Goal: Task Accomplishment & Management: Use online tool/utility

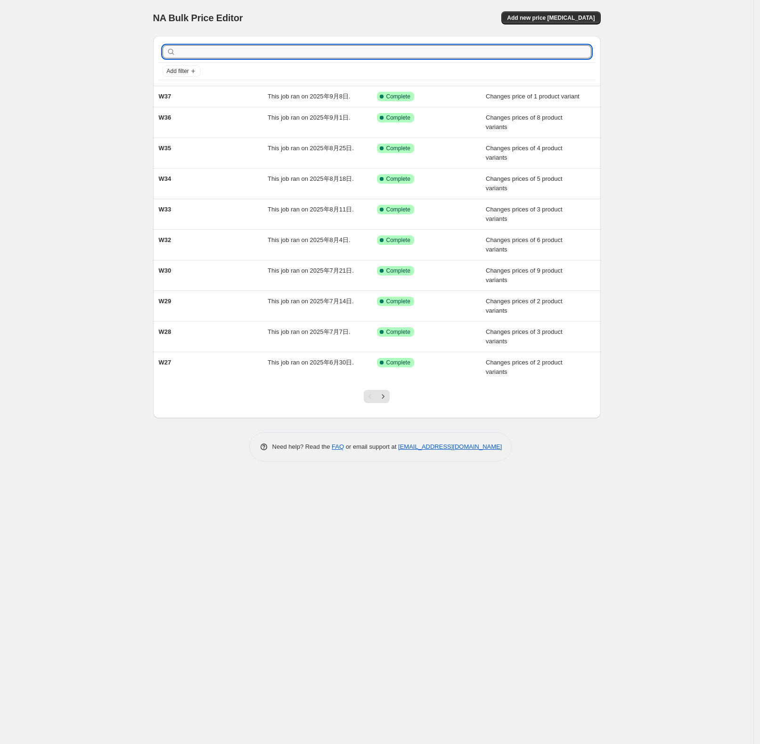
click at [252, 57] on input "text" at bounding box center [385, 51] width 414 height 13
click at [551, 12] on button "Add new price [MEDICAL_DATA]" at bounding box center [550, 17] width 99 height 13
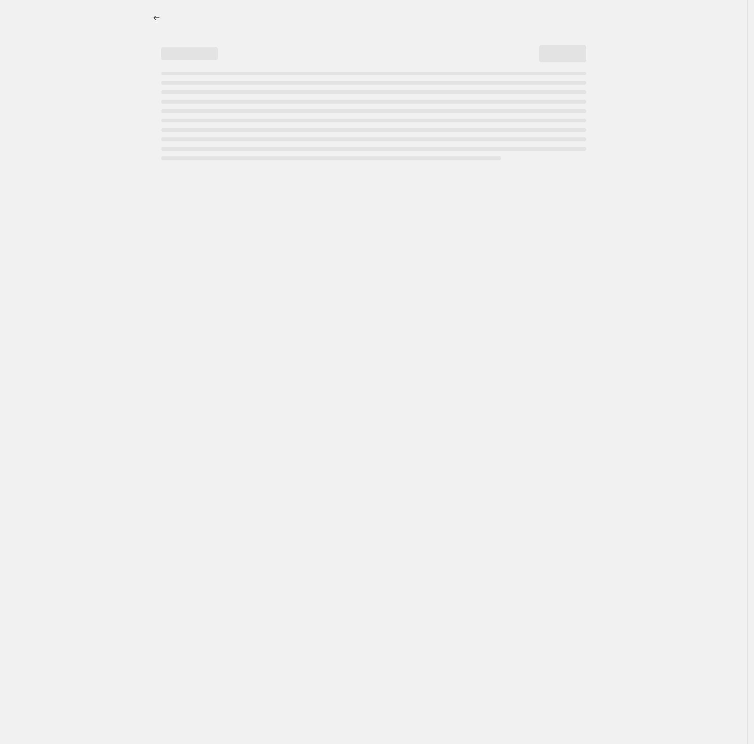
select select "percentage"
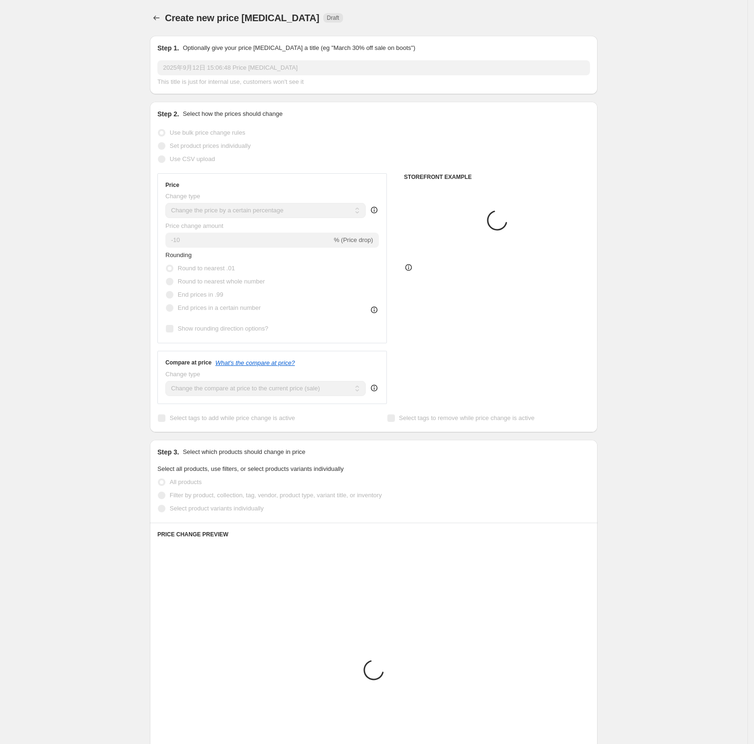
click at [376, 56] on div "Step 1. Optionally give your price [MEDICAL_DATA] a title (eg "March 30% off sa…" at bounding box center [373, 64] width 432 height 43
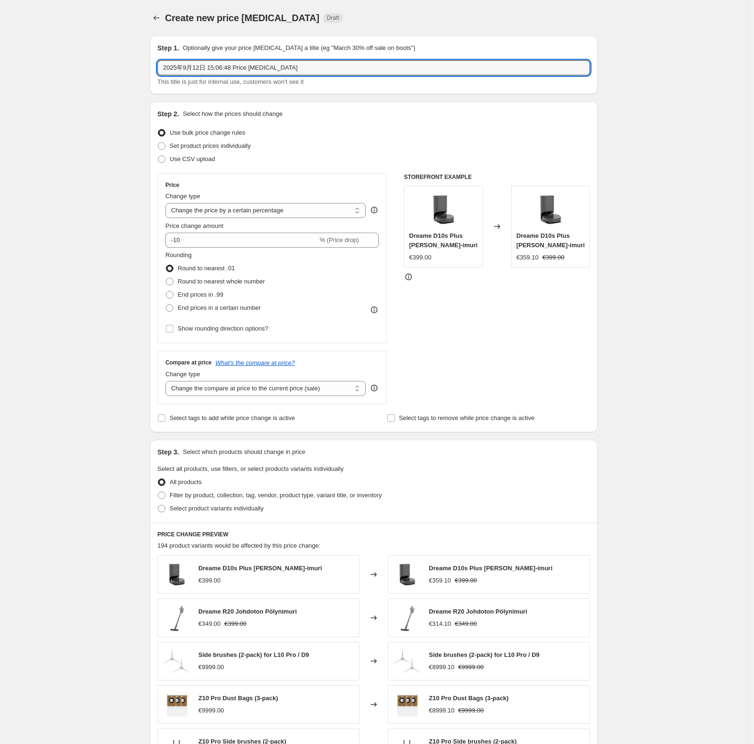
drag, startPoint x: 352, startPoint y: 72, endPoint x: 113, endPoint y: 69, distance: 239.3
click at [113, 69] on div "Create new price [MEDICAL_DATA]. This page is ready Create new price [MEDICAL_D…" at bounding box center [373, 470] width 747 height 941
type input "W38"
click at [219, 146] on span "Set product prices individually" at bounding box center [210, 145] width 81 height 7
click at [158, 143] on input "Set product prices individually" at bounding box center [158, 142] width 0 height 0
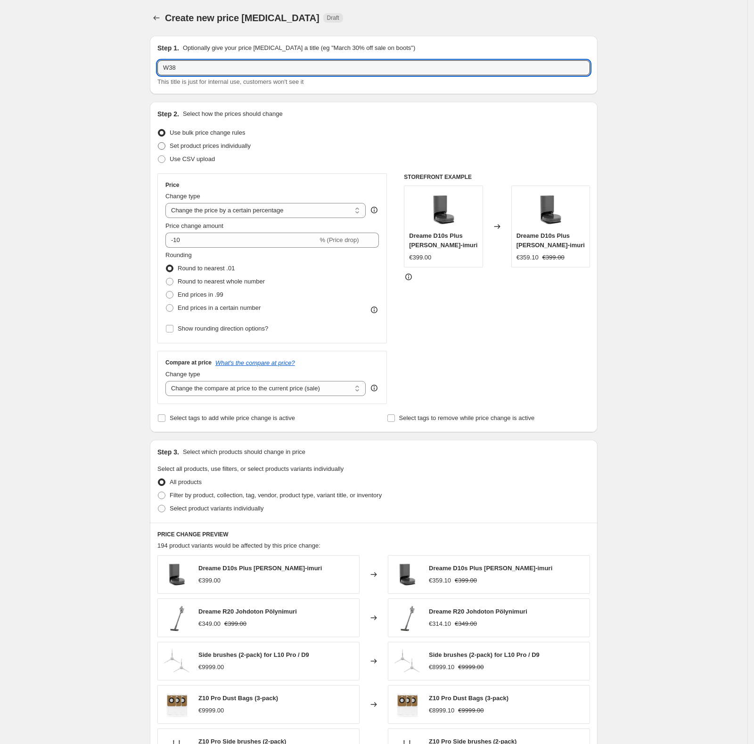
radio input "true"
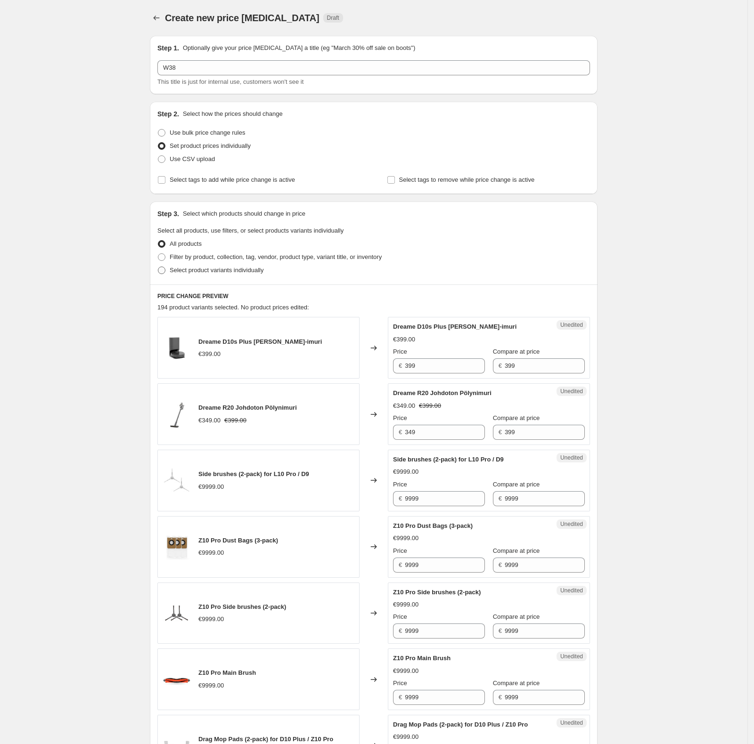
click at [240, 271] on span "Select product variants individually" at bounding box center [217, 270] width 94 height 7
click at [158, 267] on input "Select product variants individually" at bounding box center [158, 267] width 0 height 0
radio input "true"
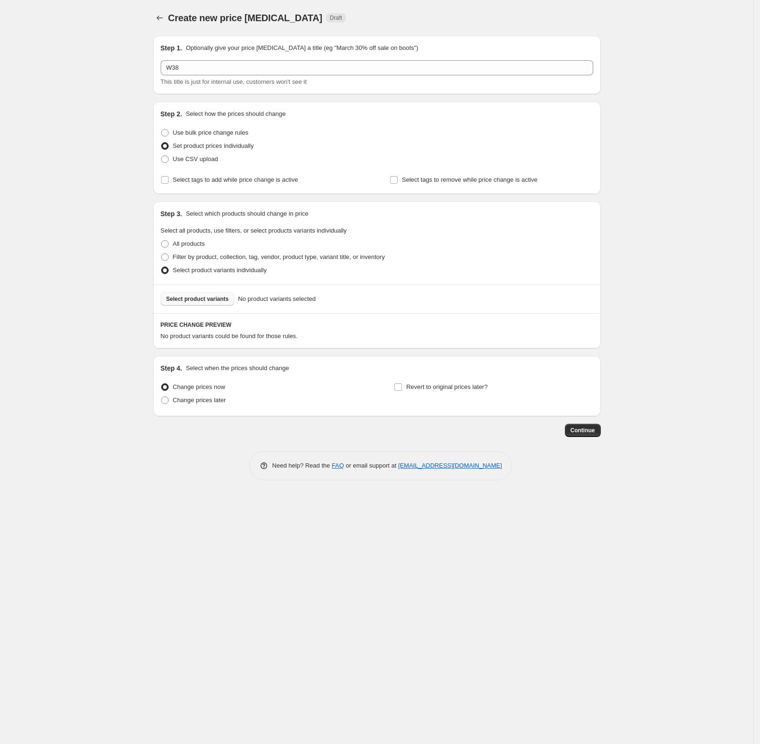
click at [189, 302] on span "Select product variants" at bounding box center [197, 299] width 63 height 8
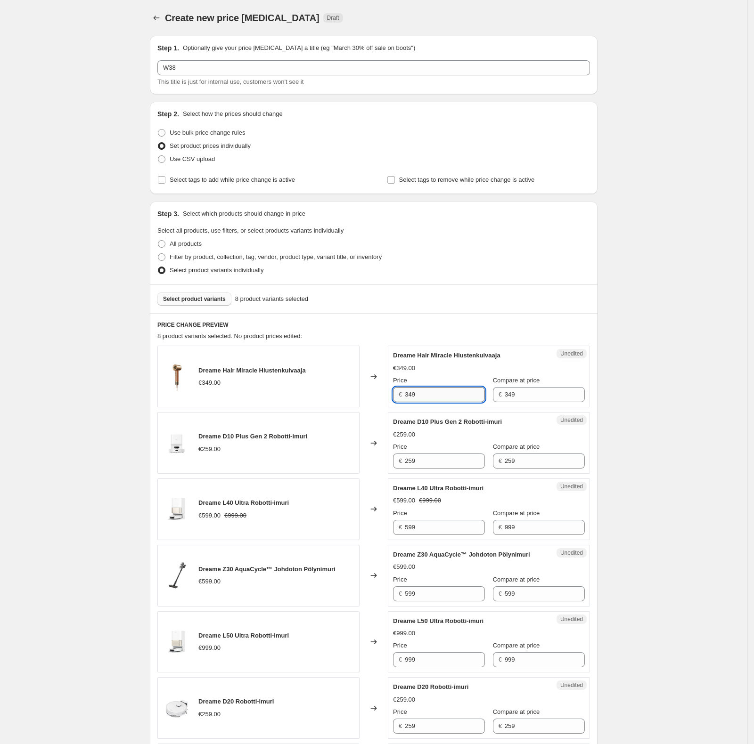
click at [429, 390] on input "349" at bounding box center [445, 394] width 80 height 15
drag, startPoint x: 428, startPoint y: 396, endPoint x: 413, endPoint y: 396, distance: 15.1
click at [413, 396] on input "349" at bounding box center [445, 394] width 80 height 15
type input "329"
click at [440, 459] on input "259" at bounding box center [445, 461] width 80 height 15
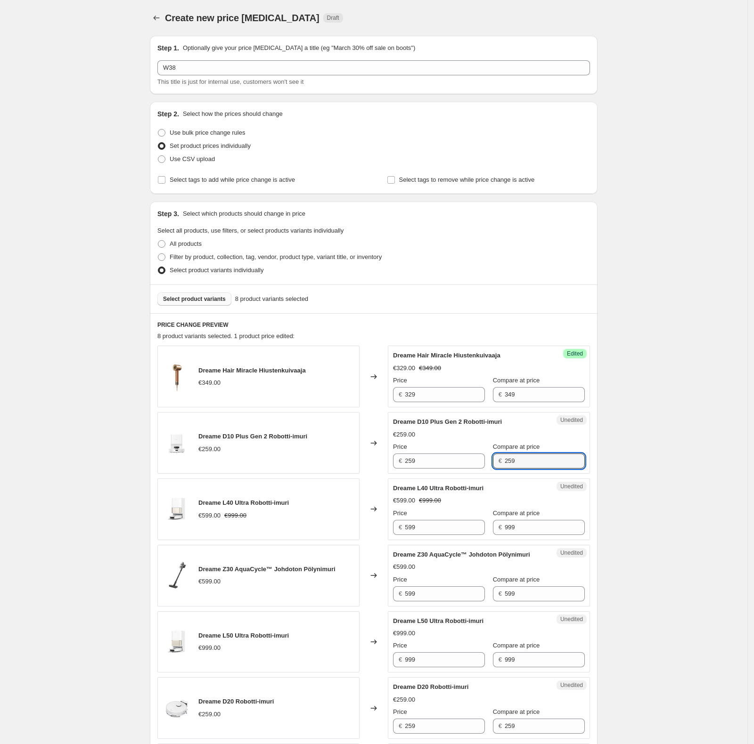
drag, startPoint x: 524, startPoint y: 457, endPoint x: 496, endPoint y: 455, distance: 27.9
click at [496, 455] on div "€ 259" at bounding box center [539, 461] width 92 height 15
drag, startPoint x: 437, startPoint y: 461, endPoint x: 402, endPoint y: 462, distance: 34.9
click at [402, 462] on div "€ 259" at bounding box center [439, 461] width 92 height 15
type input "129"
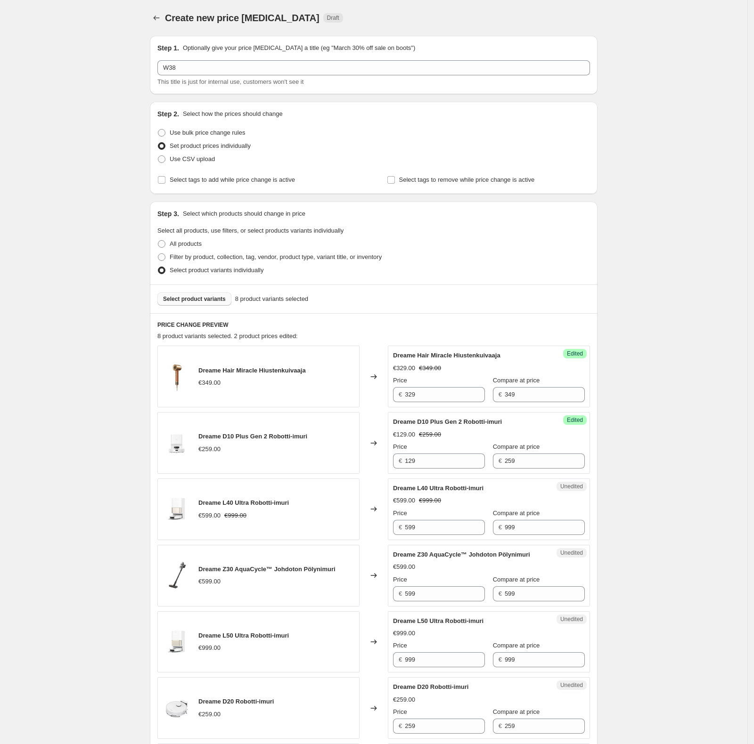
scroll to position [63, 0]
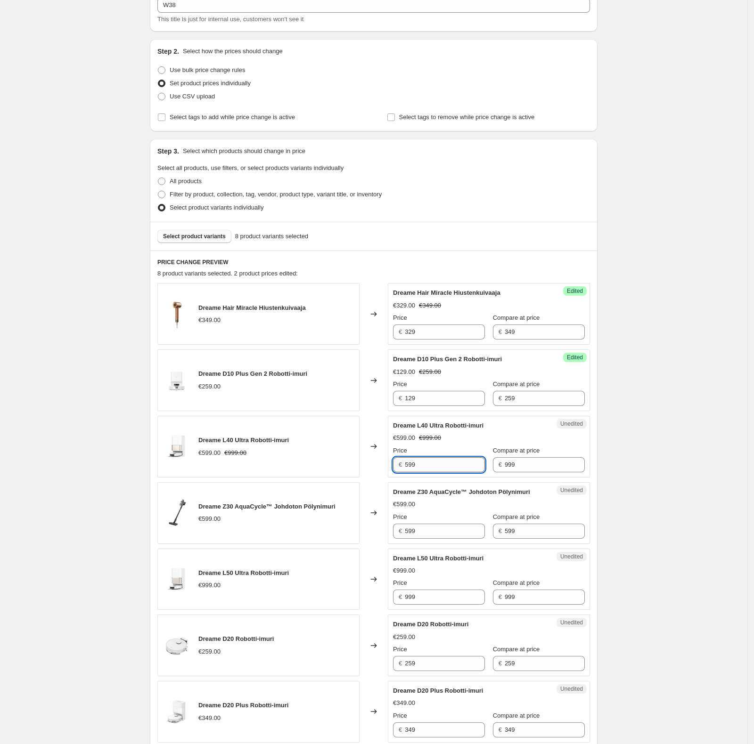
click at [422, 468] on input "599" at bounding box center [445, 464] width 80 height 15
drag, startPoint x: 423, startPoint y: 464, endPoint x: 398, endPoint y: 464, distance: 24.5
click at [398, 464] on div "€ 599" at bounding box center [439, 464] width 92 height 15
type input "999"
click at [689, 462] on div "Create new price [MEDICAL_DATA]. This page is ready Create new price [MEDICAL_D…" at bounding box center [373, 460] width 747 height 1046
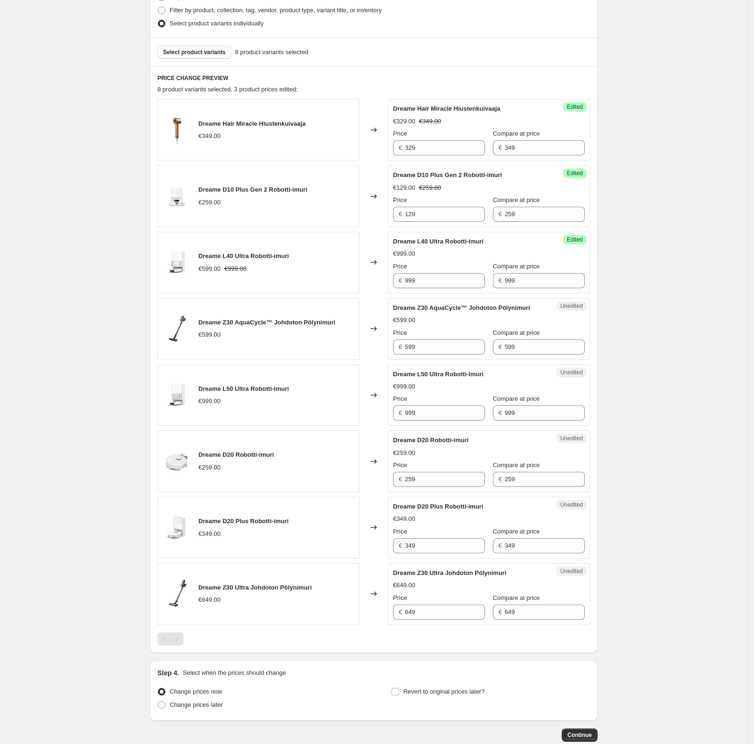
scroll to position [251, 0]
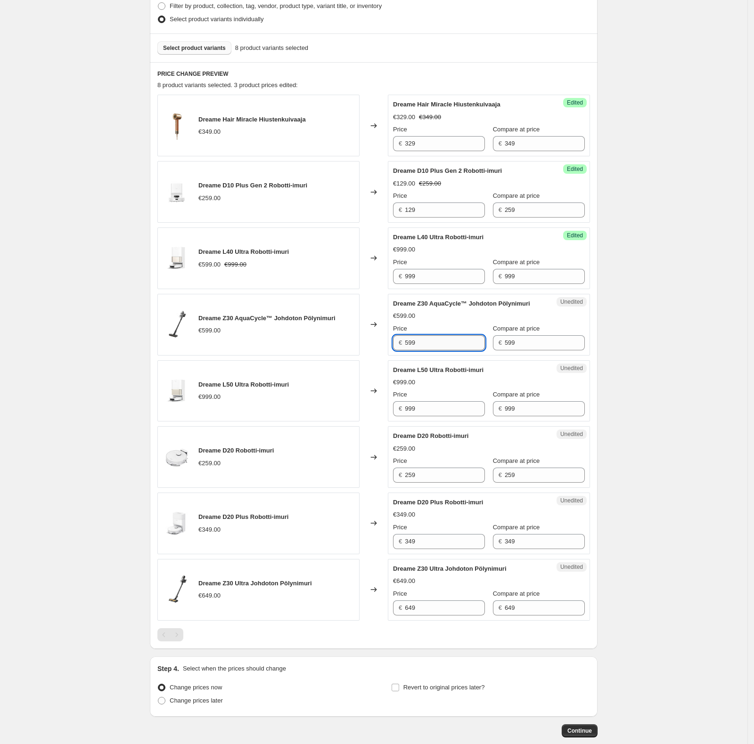
click at [458, 345] on input "599" at bounding box center [445, 342] width 80 height 15
click at [430, 345] on input "599" at bounding box center [445, 342] width 80 height 15
drag, startPoint x: 426, startPoint y: 341, endPoint x: 373, endPoint y: 340, distance: 52.8
click at [373, 340] on div "Dreame Z30 AquaCycle™ Johdoton Pölynimuri €599.00 Changed to Unedited Dreame Z3…" at bounding box center [373, 325] width 432 height 62
type input "499"
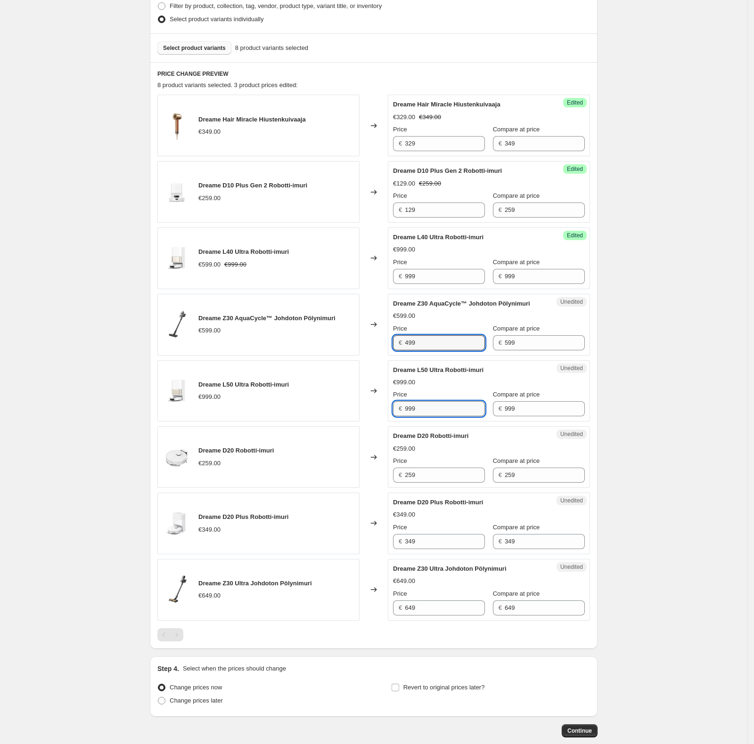
click at [451, 404] on input "999" at bounding box center [445, 408] width 80 height 15
drag, startPoint x: 451, startPoint y: 404, endPoint x: 392, endPoint y: 402, distance: 58.9
click at [392, 402] on div "Unedited Dreame L50 Ultra [PERSON_NAME]-imuri €999.00 Price € 999 Compare at pr…" at bounding box center [489, 391] width 202 height 62
type input "869"
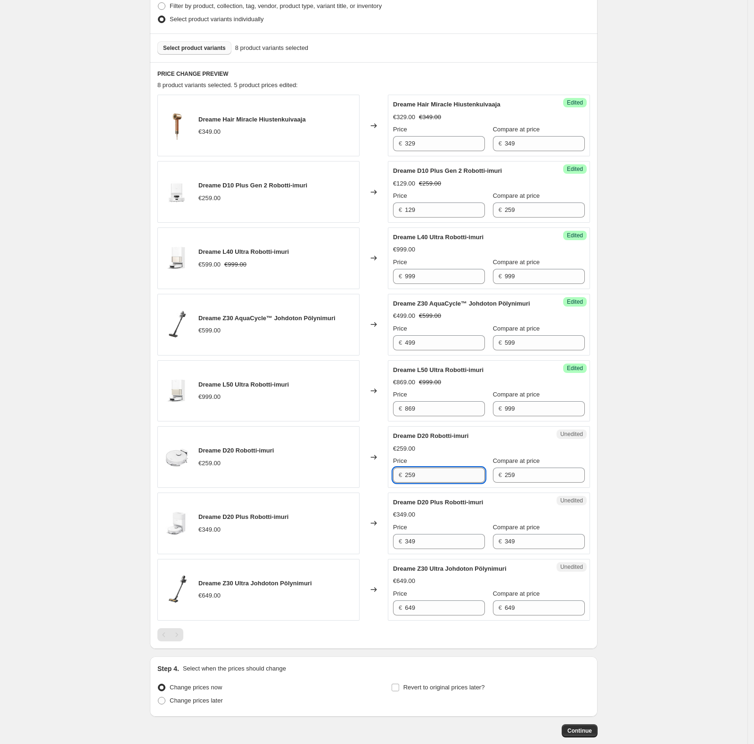
click at [438, 482] on input "259" at bounding box center [445, 475] width 80 height 15
drag, startPoint x: 433, startPoint y: 480, endPoint x: 385, endPoint y: 480, distance: 48.0
click at [385, 480] on div "Dreame D20 [PERSON_NAME]-imuri €259.00 Changed to Unedited Dreame D20 [PERSON_N…" at bounding box center [373, 457] width 432 height 62
type input "219"
click at [441, 547] on input "349" at bounding box center [445, 541] width 80 height 15
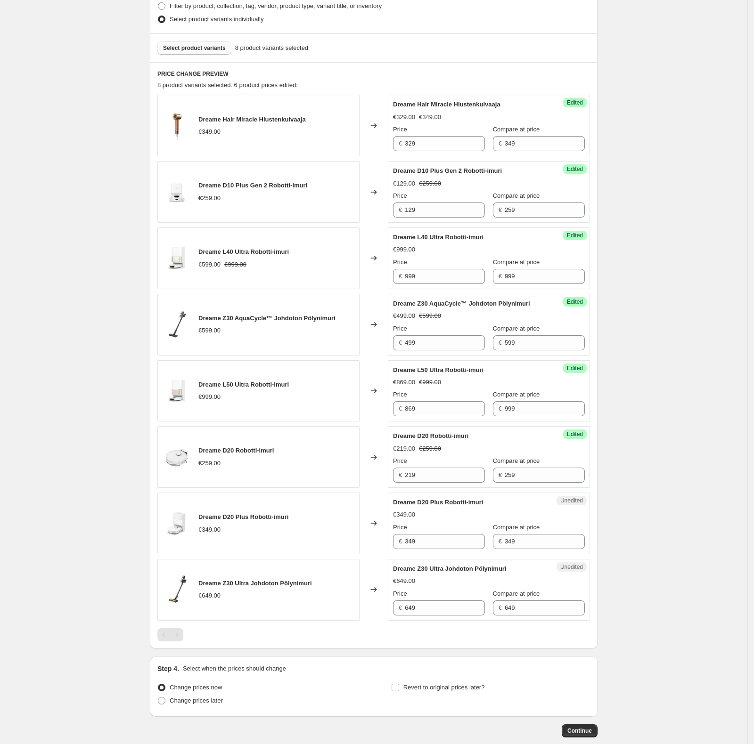
drag, startPoint x: 440, startPoint y: 551, endPoint x: 400, endPoint y: 546, distance: 39.8
click at [400, 546] on div "Unedited Dreame D20 Plus [PERSON_NAME]-imuri €349.00 Price € 349 Compare at pri…" at bounding box center [489, 524] width 202 height 62
drag, startPoint x: 429, startPoint y: 547, endPoint x: 375, endPoint y: 547, distance: 53.2
click at [375, 547] on div "Dreame D20 Plus [PERSON_NAME]-imuri €349.00 Changed to Unedited Dreame D20 Plus…" at bounding box center [373, 524] width 432 height 62
type input "299"
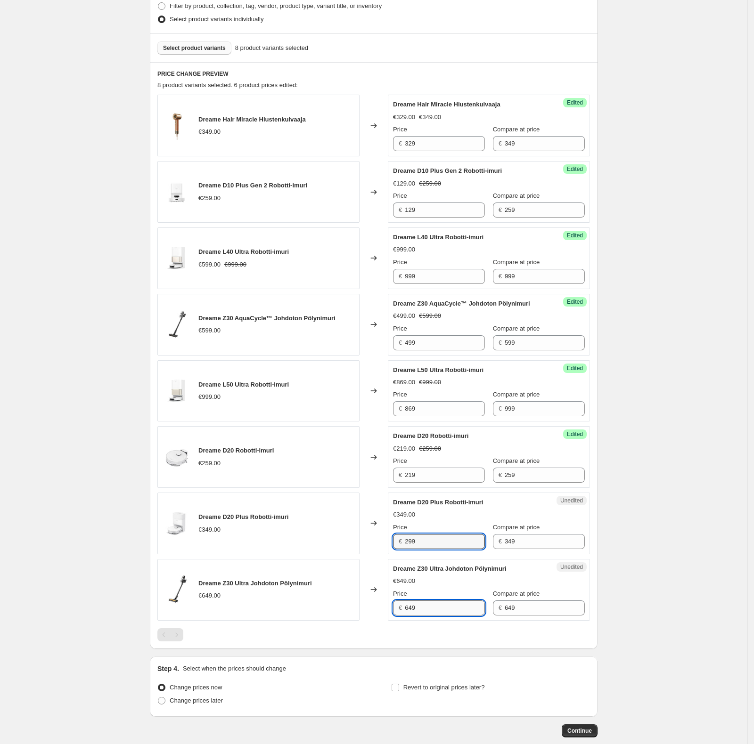
click at [436, 611] on input "649" at bounding box center [445, 607] width 80 height 15
drag, startPoint x: 438, startPoint y: 613, endPoint x: 395, endPoint y: 607, distance: 43.7
click at [395, 607] on div "Unedited Dreame Z30 Ultra Johdoton Pölynimuri €649.00 Price € 649 Compare at pr…" at bounding box center [489, 590] width 202 height 62
click at [431, 649] on div "PRICE CHANGE PREVIEW 8 product variants selected. 7 product prices edited: Drea…" at bounding box center [373, 355] width 447 height 587
drag, startPoint x: 422, startPoint y: 608, endPoint x: 408, endPoint y: 611, distance: 14.8
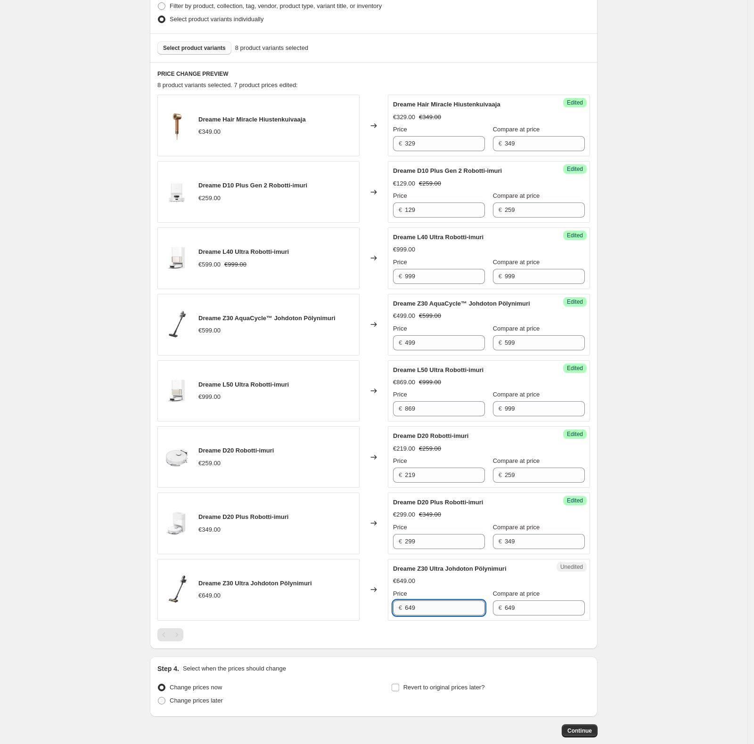
click at [408, 611] on input "649" at bounding box center [445, 607] width 80 height 15
click at [466, 609] on input "649" at bounding box center [445, 607] width 80 height 15
drag, startPoint x: 450, startPoint y: 608, endPoint x: 360, endPoint y: 605, distance: 90.5
click at [360, 605] on div "Dreame Z30 Ultra Johdoton Pölynimuri €649.00 Changed to Unedited Dreame Z30 Ult…" at bounding box center [373, 590] width 432 height 62
type input "599"
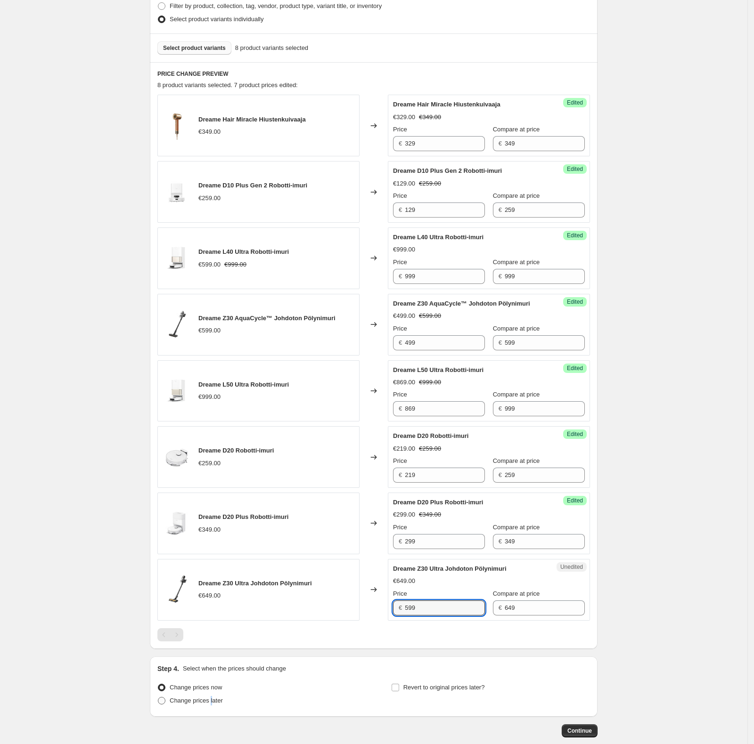
click at [217, 704] on span "Change prices later" at bounding box center [196, 700] width 53 height 7
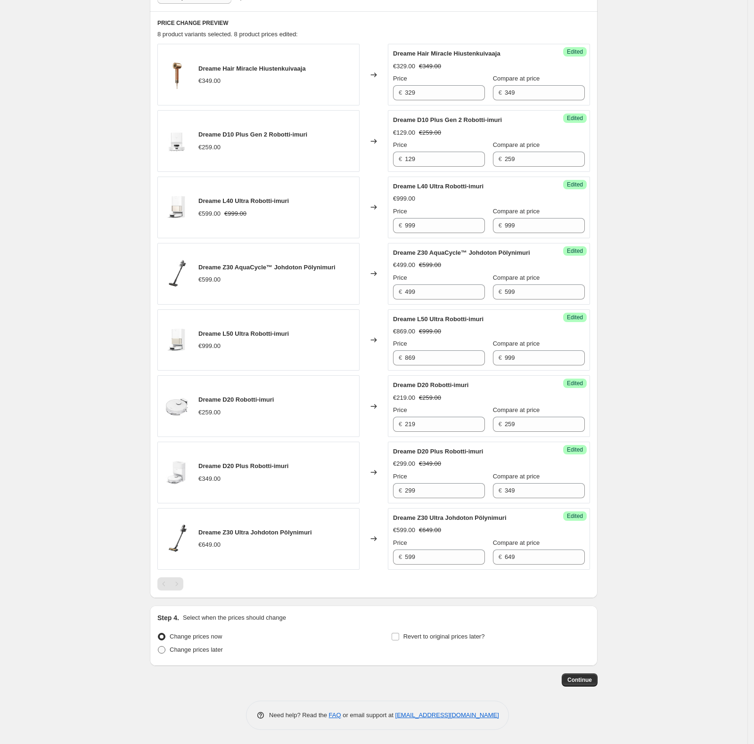
click at [176, 647] on span "Change prices later" at bounding box center [196, 649] width 53 height 7
click at [158, 647] on input "Change prices later" at bounding box center [158, 646] width 0 height 0
radio input "true"
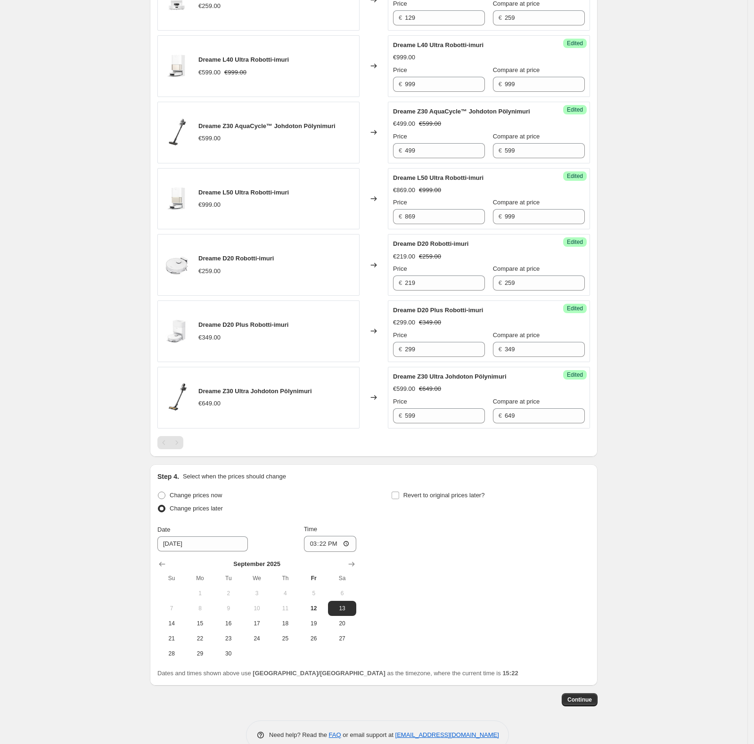
scroll to position [466, 0]
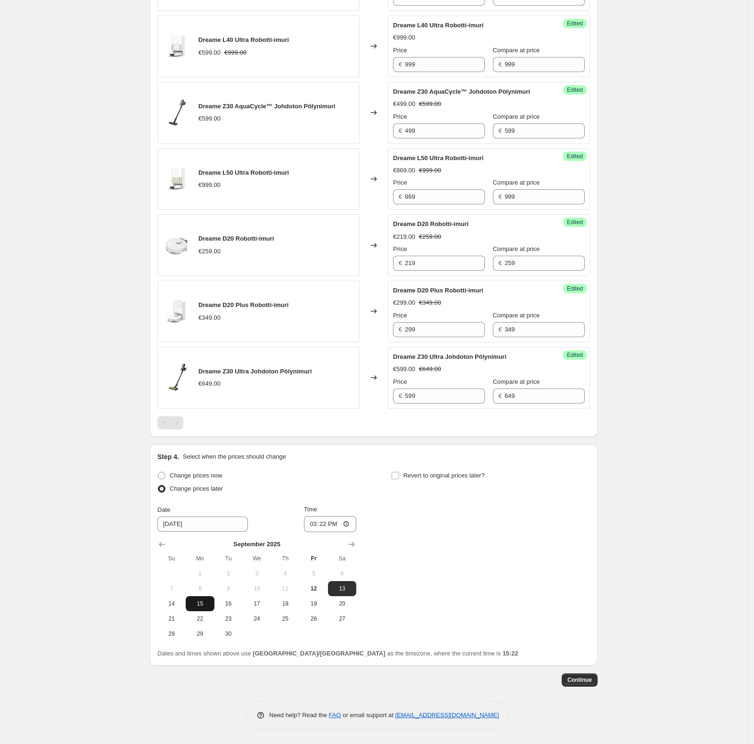
click at [202, 607] on span "15" at bounding box center [199, 604] width 21 height 8
type input "[DATE]"
click at [326, 524] on input "15:22" at bounding box center [330, 524] width 53 height 16
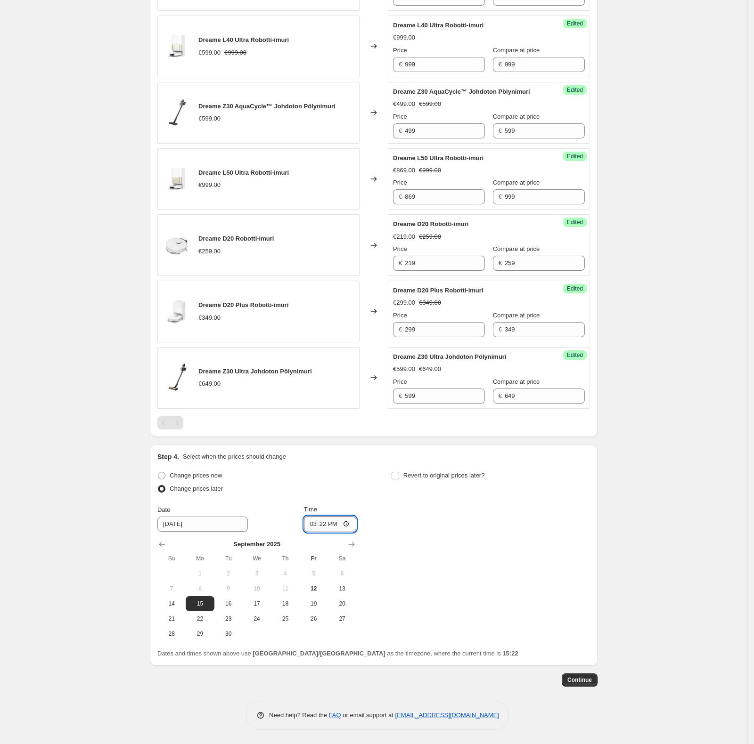
click at [326, 524] on input "15:22" at bounding box center [330, 524] width 53 height 16
click at [345, 517] on input "15:22" at bounding box center [330, 524] width 53 height 16
click at [352, 522] on input "15:22" at bounding box center [330, 524] width 53 height 16
click at [347, 527] on input "15:22" at bounding box center [330, 524] width 53 height 16
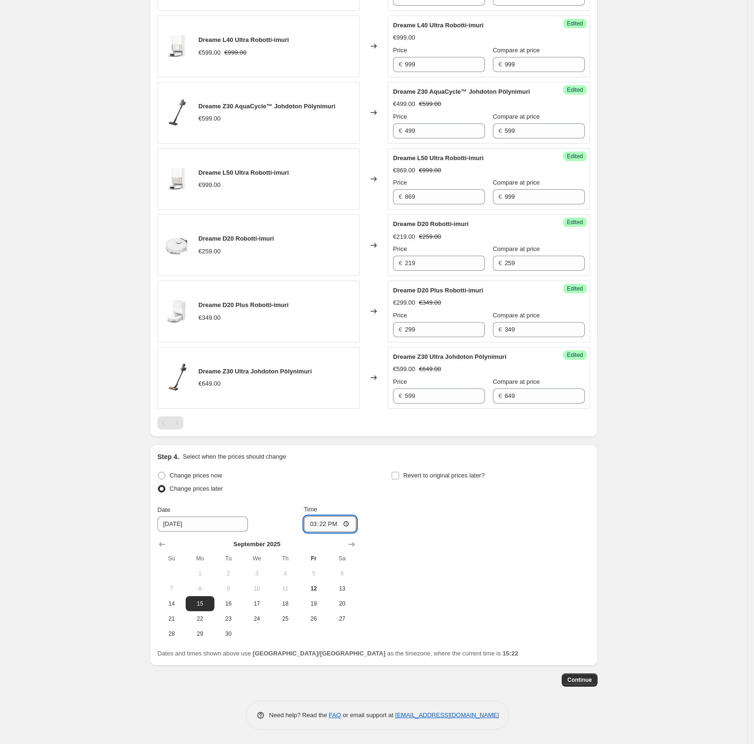
click at [346, 527] on input "15:22" at bounding box center [330, 524] width 53 height 16
type input "07:00"
click at [434, 583] on div "Change prices now Change prices later Date [DATE] Time 07:00 [DATE] Su Mo Tu We…" at bounding box center [373, 555] width 432 height 172
click at [592, 678] on span "Continue" at bounding box center [579, 680] width 24 height 8
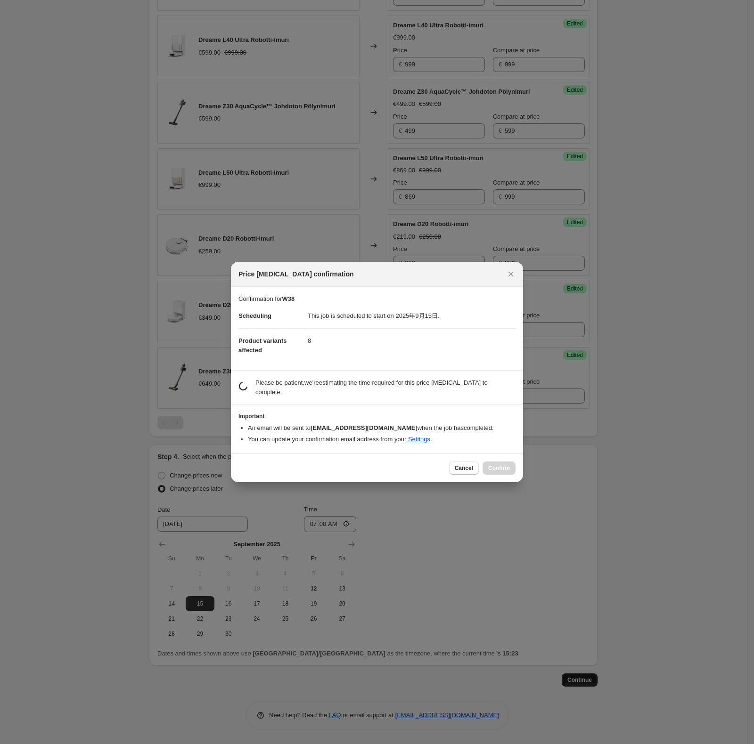
scroll to position [0, 0]
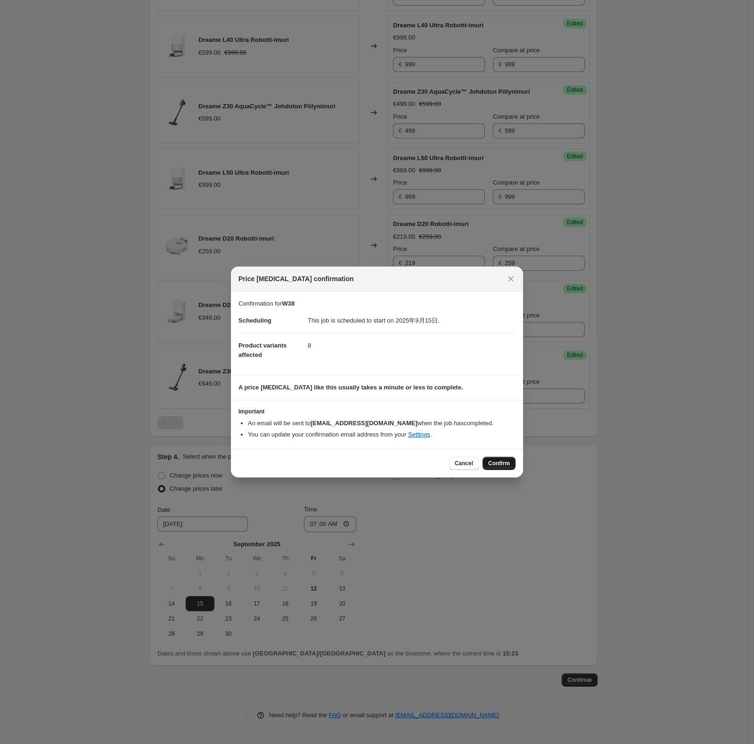
click at [486, 460] on button "Confirm" at bounding box center [498, 463] width 33 height 13
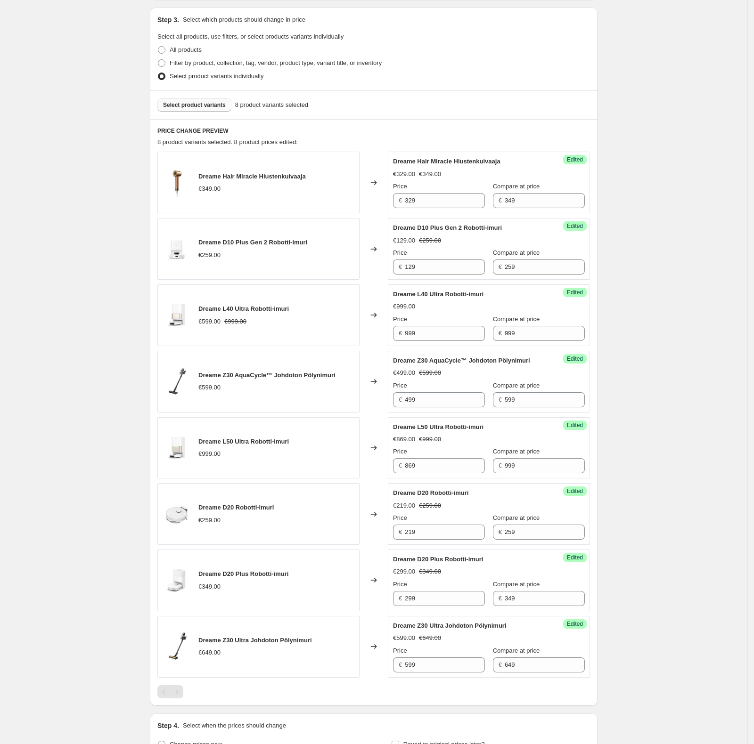
scroll to position [251, 0]
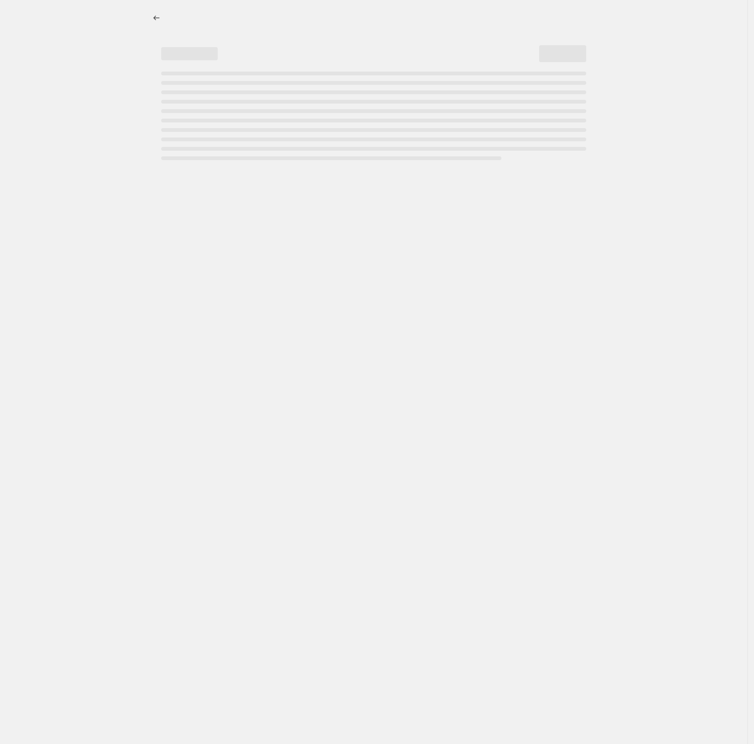
select select "percentage"
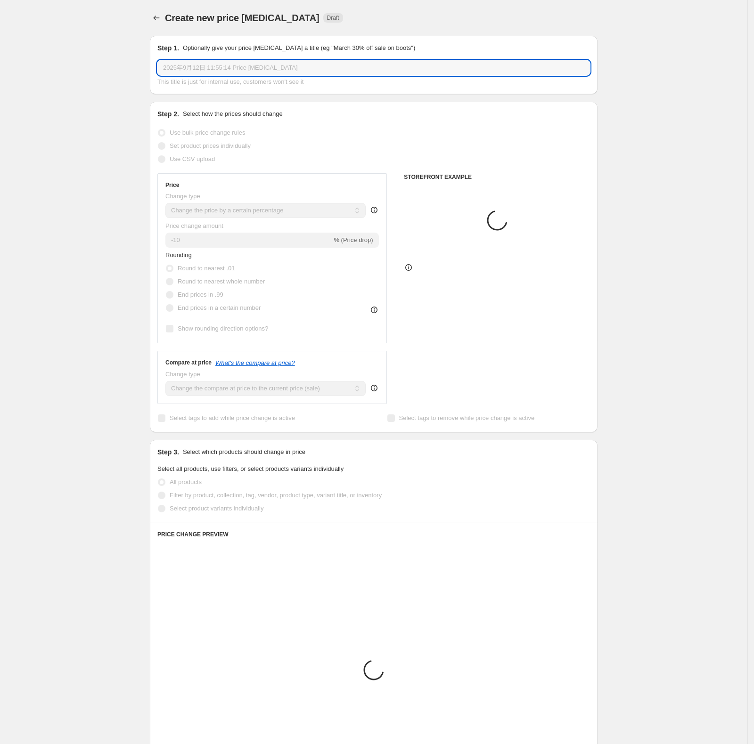
click at [279, 67] on input "2025年9月12日 11:55:14 Price change job" at bounding box center [373, 67] width 432 height 15
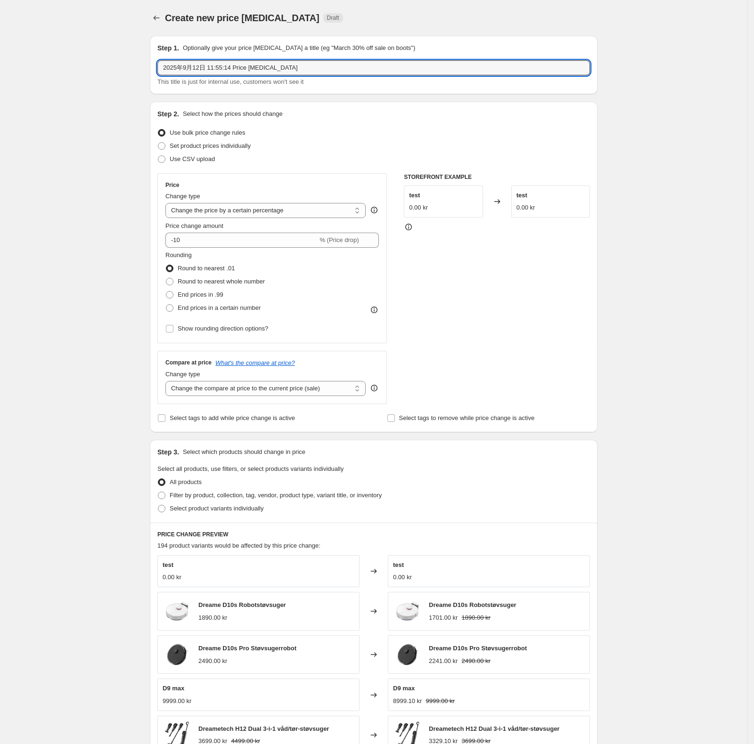
drag, startPoint x: 307, startPoint y: 66, endPoint x: 81, endPoint y: 66, distance: 225.6
click at [81, 66] on div "Create new price change job. This page is ready Create new price change job Dra…" at bounding box center [373, 464] width 747 height 929
type input "W28"
click at [245, 149] on span "Set product prices individually" at bounding box center [210, 145] width 81 height 7
click at [158, 143] on input "Set product prices individually" at bounding box center [158, 142] width 0 height 0
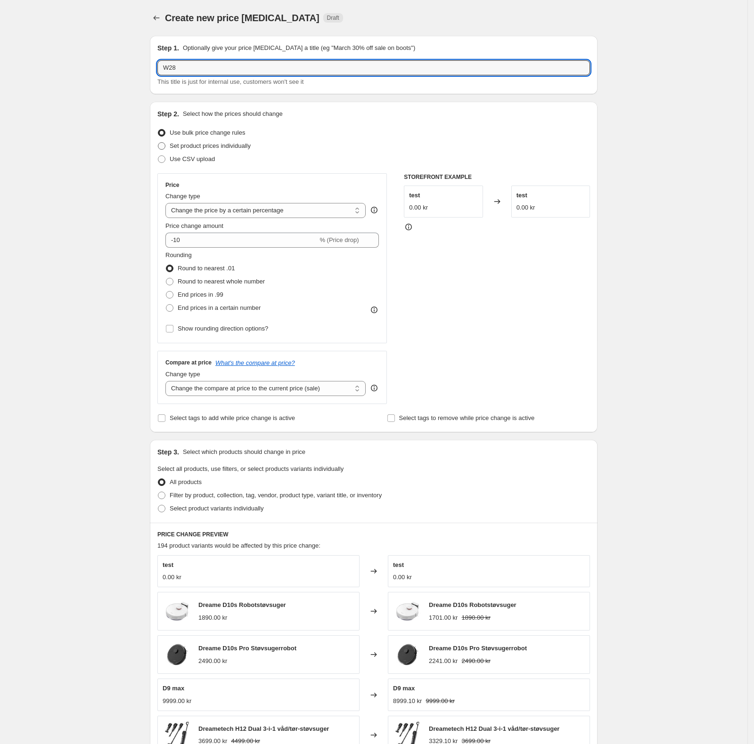
radio input "true"
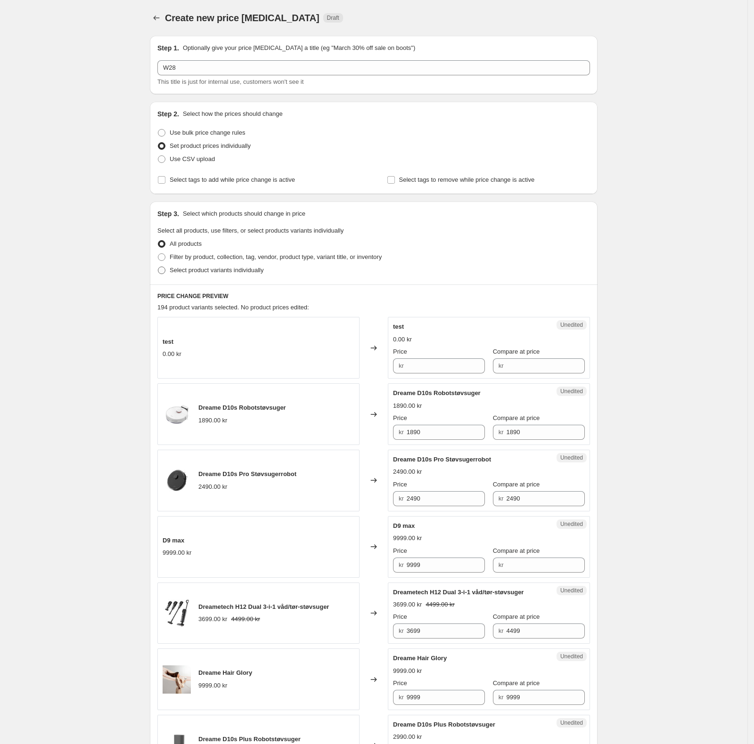
click at [218, 269] on span "Select product variants individually" at bounding box center [217, 270] width 94 height 7
click at [158, 267] on input "Select product variants individually" at bounding box center [158, 267] width 0 height 0
radio input "true"
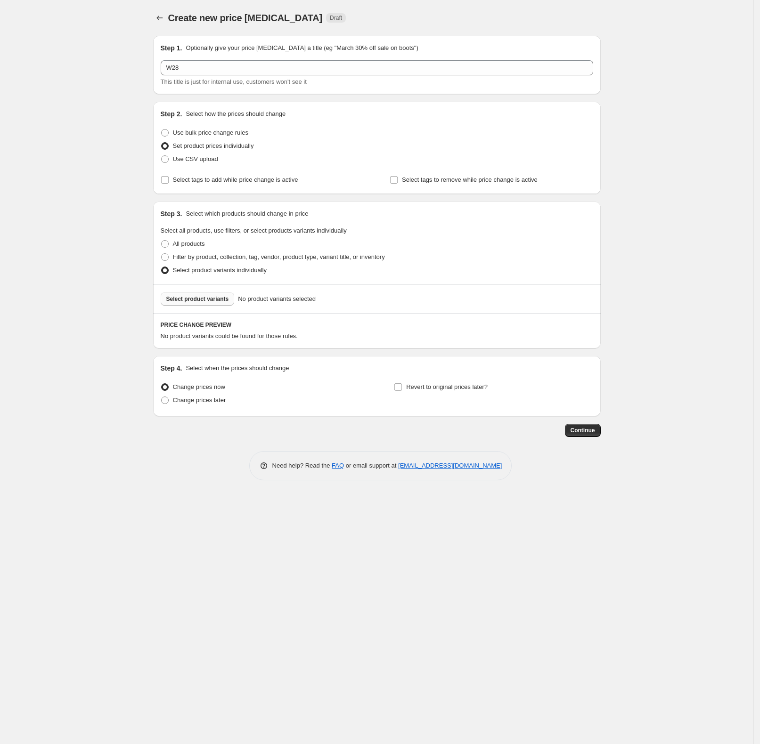
click at [204, 301] on span "Select product variants" at bounding box center [197, 299] width 63 height 8
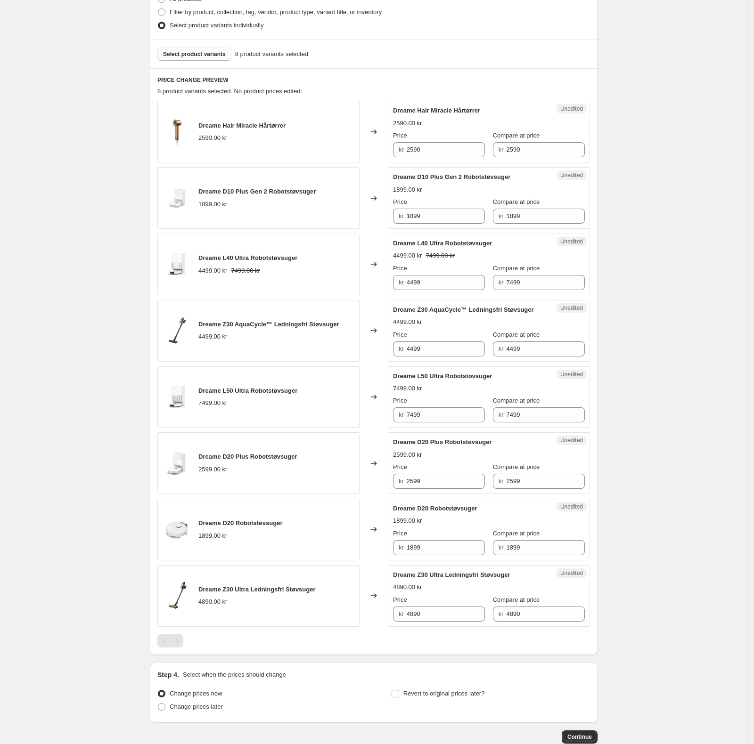
scroll to position [251, 0]
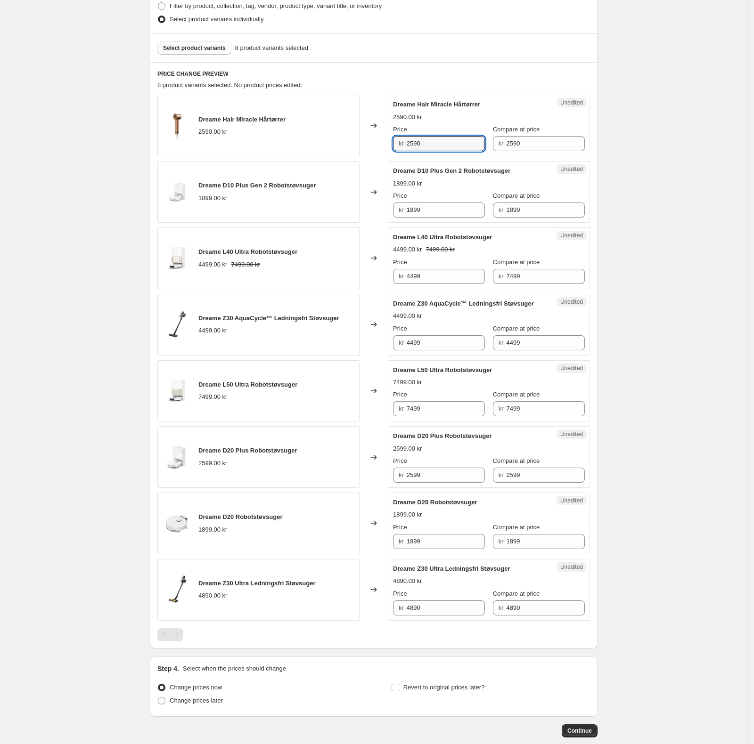
drag, startPoint x: 439, startPoint y: 145, endPoint x: 405, endPoint y: 142, distance: 34.1
click at [405, 142] on div "kr 2590" at bounding box center [439, 143] width 92 height 15
click at [488, 152] on div "Unedited Dreame Hair Miracle Hårtørrer 2590.00 kr Price kr 2590 Compare at pric…" at bounding box center [489, 126] width 202 height 62
drag, startPoint x: 524, startPoint y: 146, endPoint x: 502, endPoint y: 145, distance: 22.1
click at [502, 145] on div "kr 2590" at bounding box center [539, 143] width 92 height 15
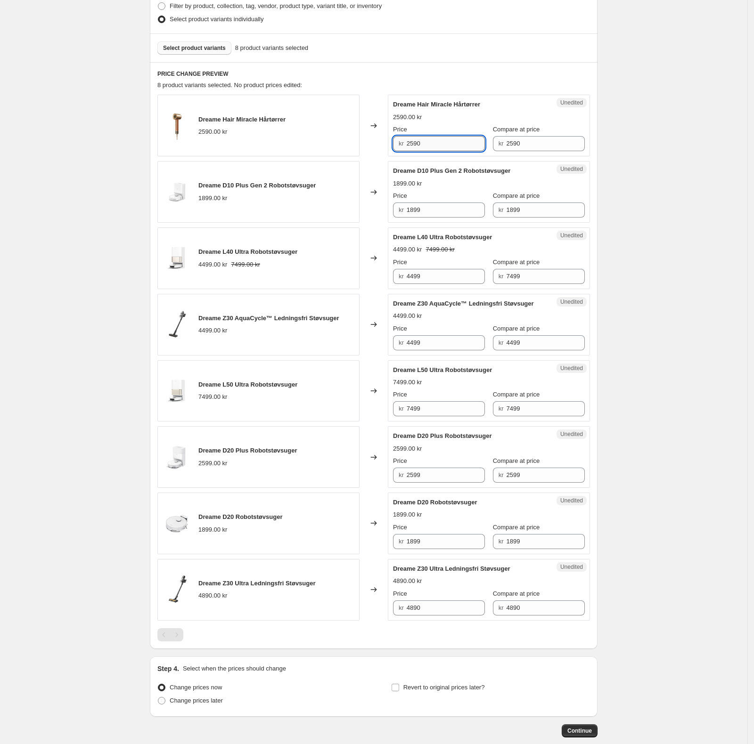
click at [454, 151] on input "2590" at bounding box center [445, 143] width 79 height 15
drag, startPoint x: 439, startPoint y: 149, endPoint x: 396, endPoint y: 144, distance: 43.6
click at [396, 144] on div "kr 2590" at bounding box center [439, 143] width 92 height 15
type input "4"
type input "2499"
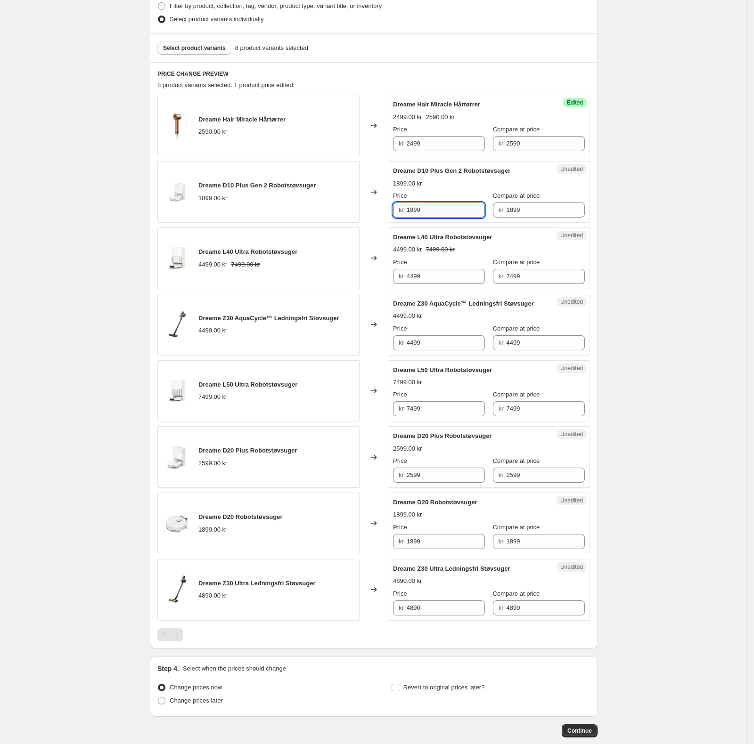
click at [455, 210] on input "1899" at bounding box center [445, 210] width 79 height 15
drag, startPoint x: 449, startPoint y: 208, endPoint x: 400, endPoint y: 208, distance: 49.0
click at [401, 209] on div "kr 1899" at bounding box center [439, 210] width 92 height 15
type input "999"
click at [430, 280] on input "4499" at bounding box center [445, 276] width 79 height 15
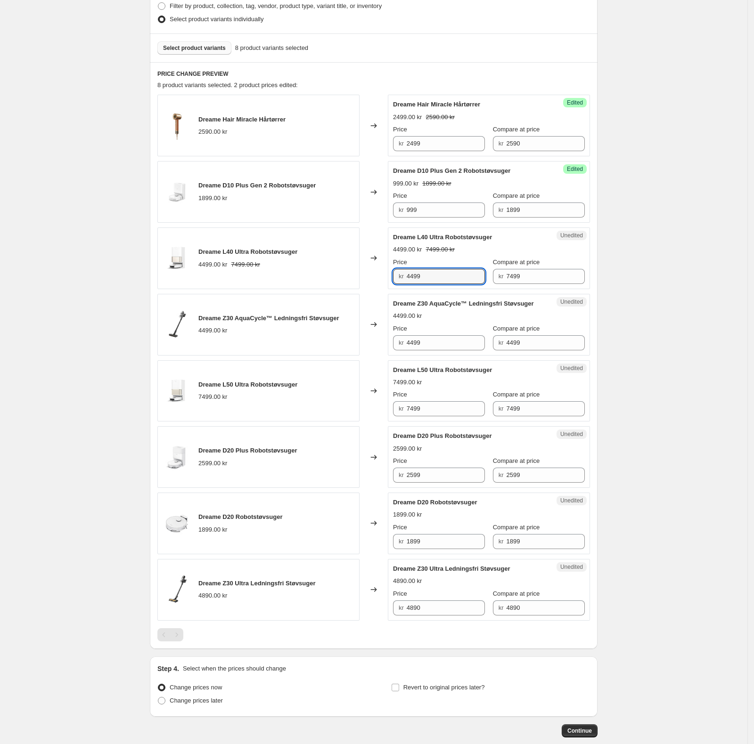
drag, startPoint x: 432, startPoint y: 278, endPoint x: 387, endPoint y: 281, distance: 45.3
click at [387, 281] on div "Dreame L40 Ultra Robotstøvsuger 4499.00 kr 7499.00 kr Changed to Unedited Dream…" at bounding box center [373, 258] width 432 height 62
drag, startPoint x: 524, startPoint y: 277, endPoint x: 503, endPoint y: 277, distance: 20.3
click at [503, 277] on div "kr 7499" at bounding box center [539, 276] width 92 height 15
drag, startPoint x: 446, startPoint y: 280, endPoint x: 362, endPoint y: 272, distance: 84.6
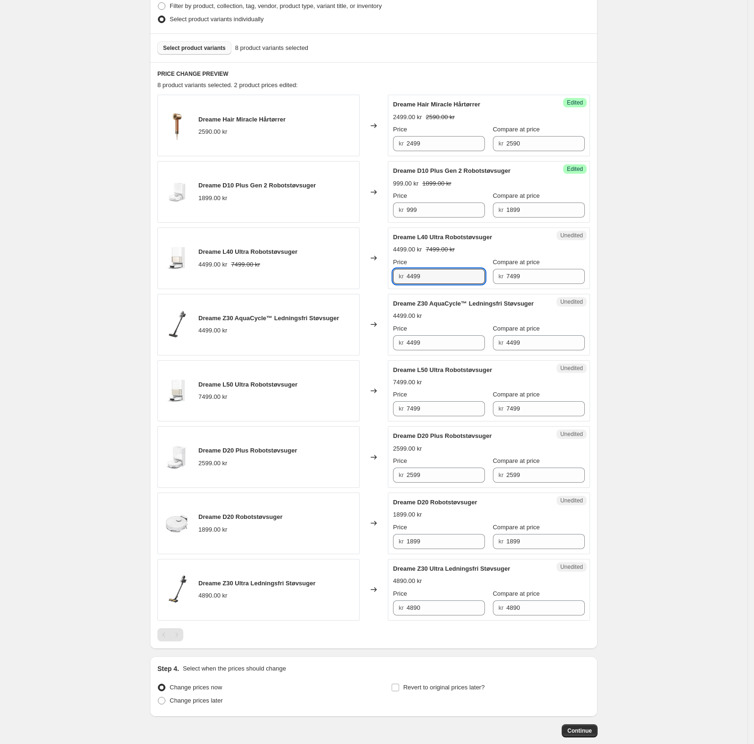
click at [362, 272] on div "Dreame L40 Ultra Robotstøvsuger 4499.00 kr 7499.00 kr Changed to Unedited Dream…" at bounding box center [373, 258] width 432 height 62
paste input "7"
type input "7499"
click at [404, 280] on span "kr" at bounding box center [400, 276] width 5 height 7
click at [431, 285] on div "Success Edited Dreame L40 Ultra Robotstøvsuger 7499.00 kr Price kr 7499 Compare…" at bounding box center [489, 258] width 202 height 62
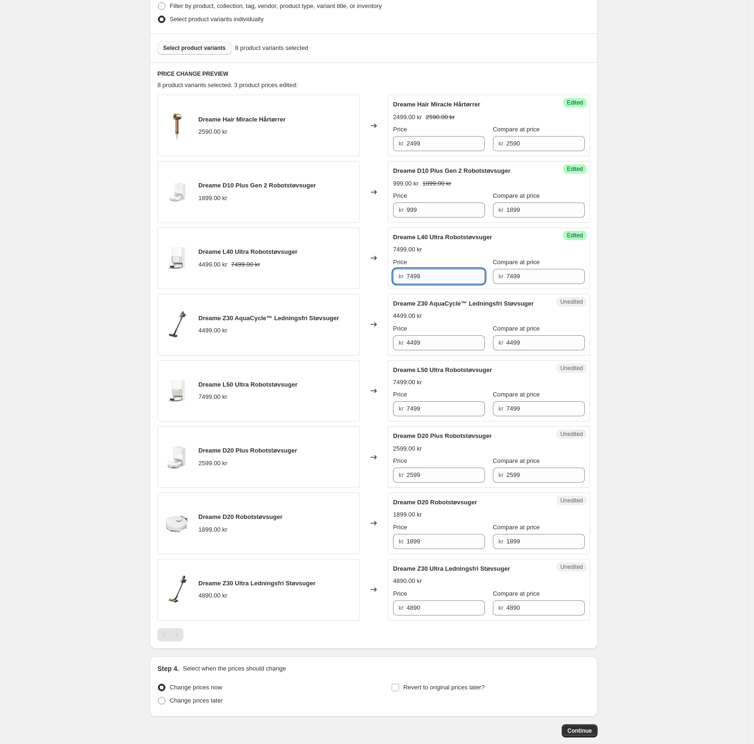
click at [436, 273] on input "7499" at bounding box center [445, 276] width 79 height 15
click at [453, 348] on input "4499" at bounding box center [445, 342] width 79 height 15
drag, startPoint x: 447, startPoint y: 345, endPoint x: 379, endPoint y: 344, distance: 68.3
click at [381, 344] on div "Dreame Z30 AquaCycle™ Ledningsfri Støvsuger 4499.00 kr Changed to Unedited Drea…" at bounding box center [373, 325] width 432 height 62
type input "3699"
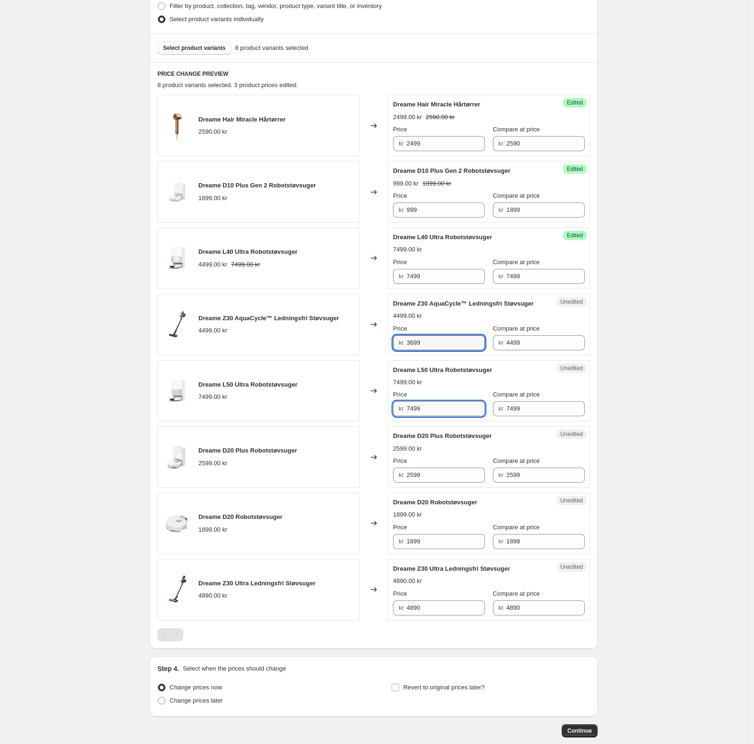
click at [447, 416] on input "7499" at bounding box center [445, 408] width 79 height 15
click at [438, 411] on input "7499" at bounding box center [445, 408] width 79 height 15
drag, startPoint x: 438, startPoint y: 411, endPoint x: 398, endPoint y: 409, distance: 39.6
click at [398, 409] on div "kr 7499" at bounding box center [439, 408] width 92 height 15
type input "6499"
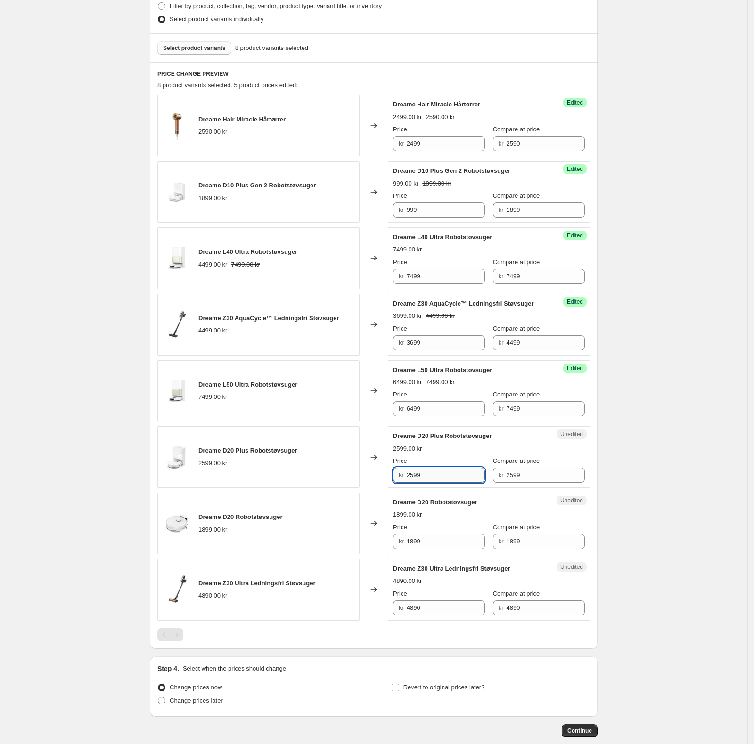
click at [445, 480] on input "2599" at bounding box center [445, 475] width 79 height 15
click at [436, 608] on input "4890" at bounding box center [445, 607] width 79 height 15
drag, startPoint x: 430, startPoint y: 610, endPoint x: 407, endPoint y: 608, distance: 22.7
click at [407, 608] on div "kr 4890" at bounding box center [439, 607] width 92 height 15
type input "4190"
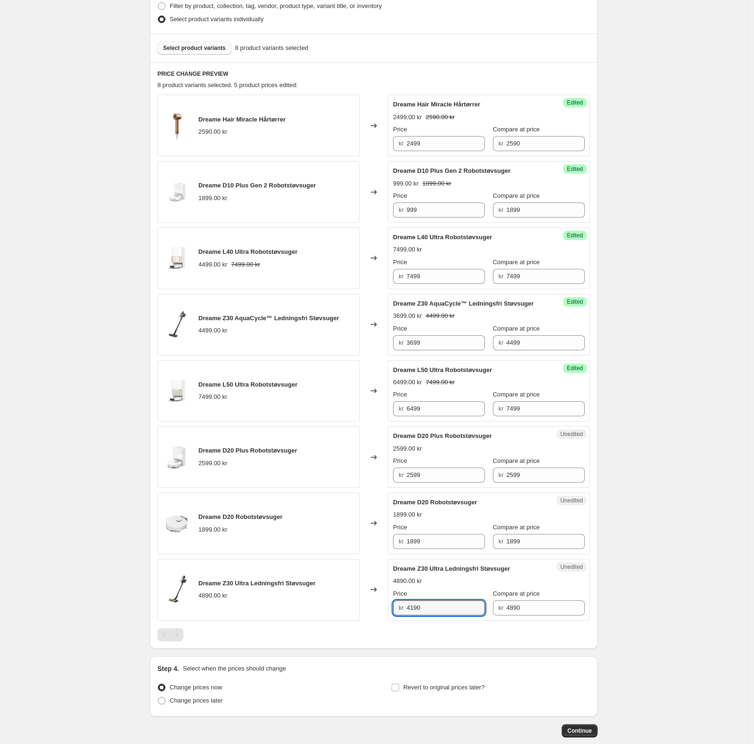
click at [725, 628] on div "Create new price change job. This page is ready Create new price change job Dra…" at bounding box center [373, 272] width 747 height 1046
